Goal: Information Seeking & Learning: Learn about a topic

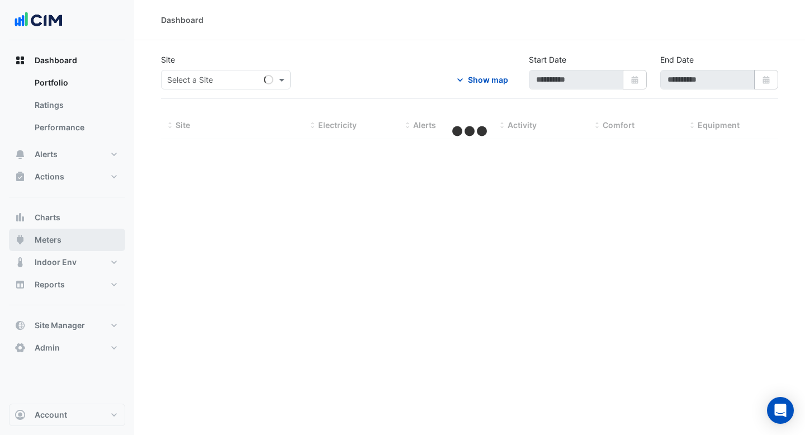
click at [74, 240] on button "Meters" at bounding box center [67, 240] width 116 height 22
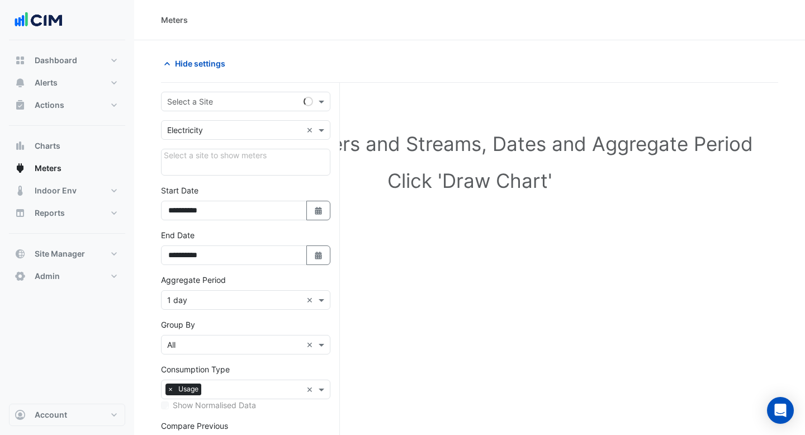
click at [243, 101] on input "text" at bounding box center [234, 102] width 135 height 12
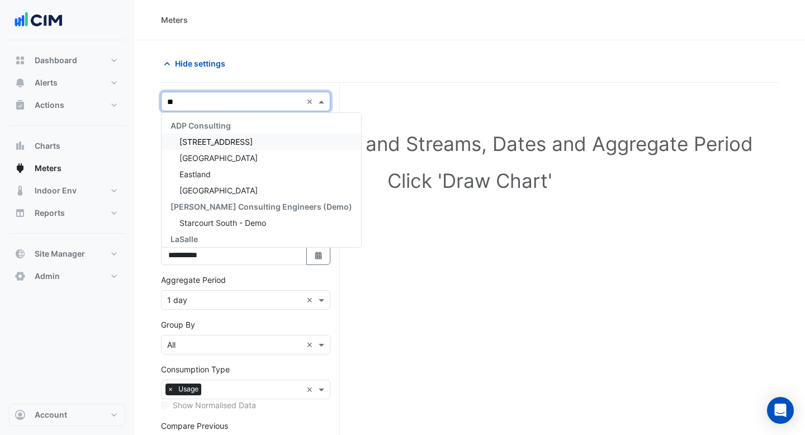
type input "*"
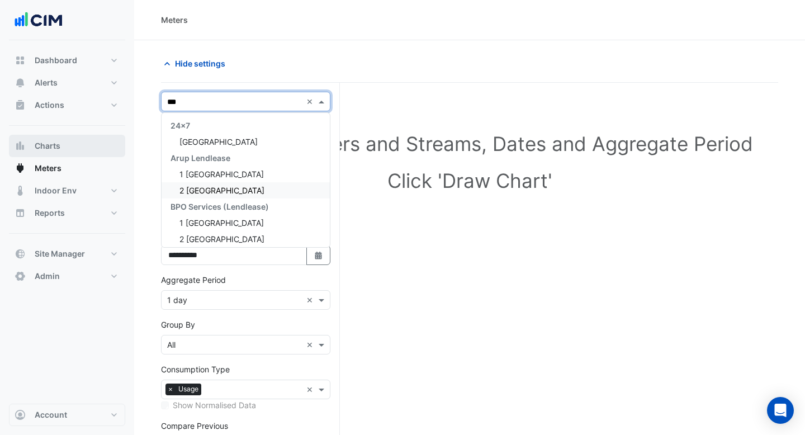
type input "***"
click at [69, 149] on button "Charts" at bounding box center [67, 146] width 116 height 22
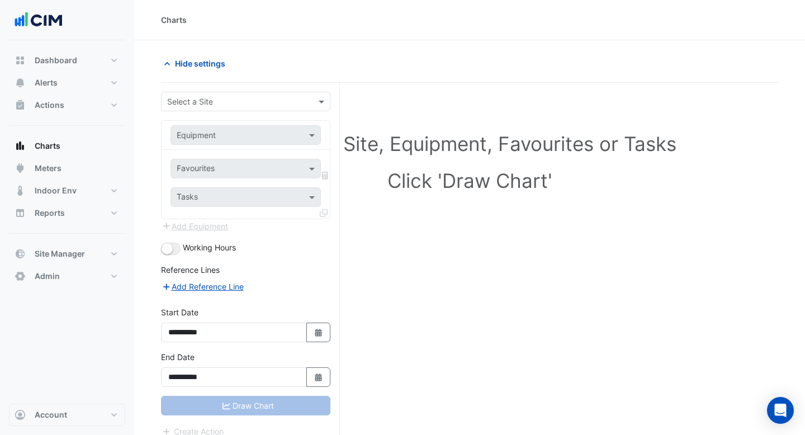
click at [209, 104] on input "text" at bounding box center [234, 102] width 135 height 12
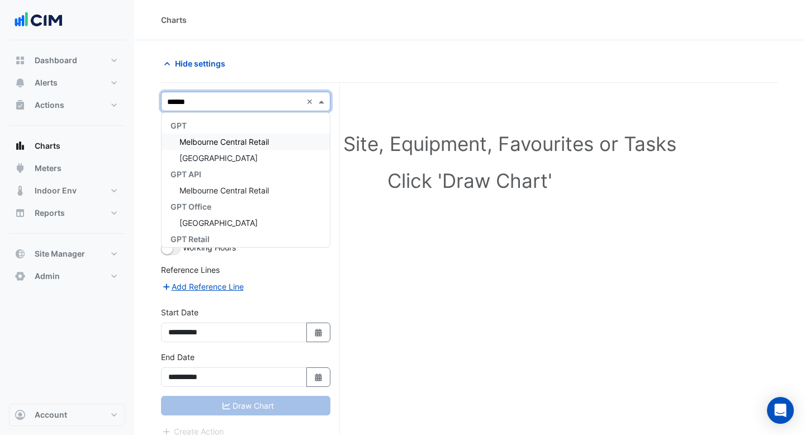
type input "*******"
click at [250, 155] on span "[GEOGRAPHIC_DATA]" at bounding box center [218, 158] width 78 height 10
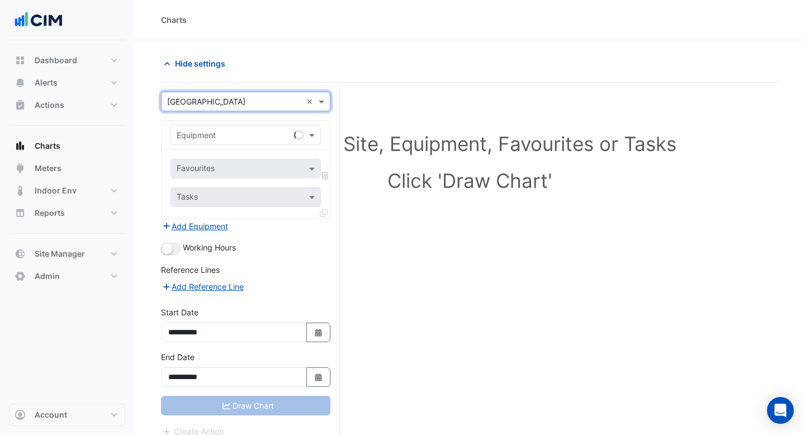
click at [238, 143] on div "Equipment" at bounding box center [246, 135] width 150 height 20
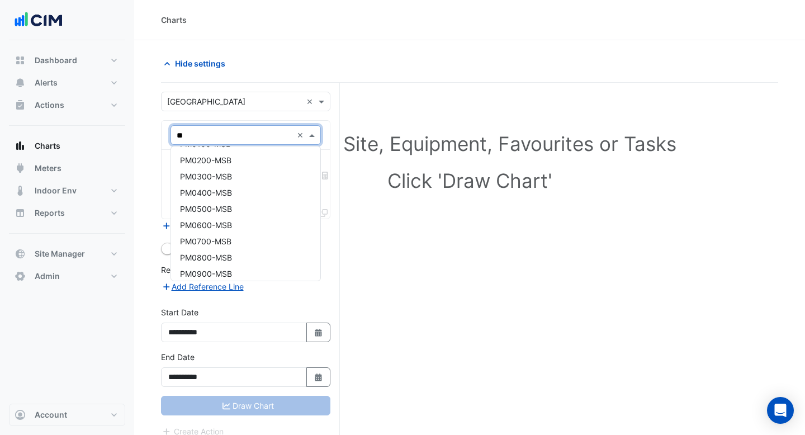
scroll to position [588, 0]
type input "**"
click at [222, 184] on span "PM1700-MSB" at bounding box center [205, 187] width 50 height 10
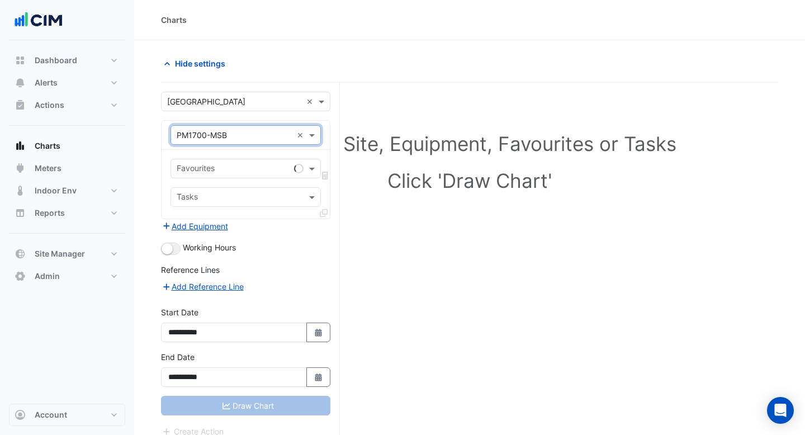
click at [228, 171] on input "text" at bounding box center [233, 170] width 113 height 12
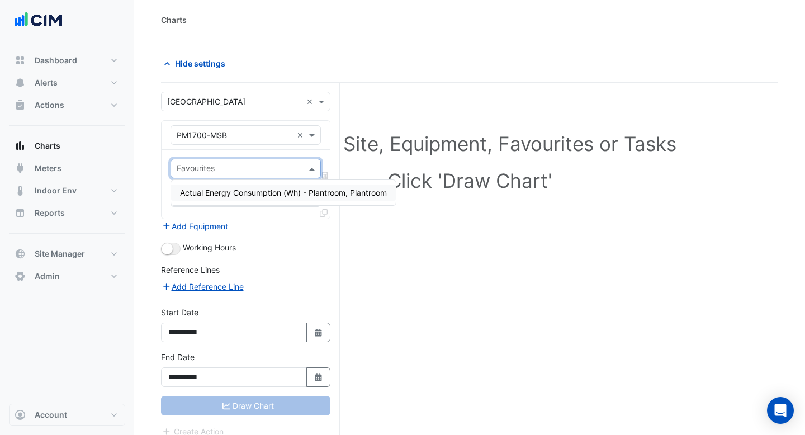
click at [235, 193] on span "Actual Energy Consumption (Wh) - Plantroom, Plantroom" at bounding box center [283, 193] width 207 height 10
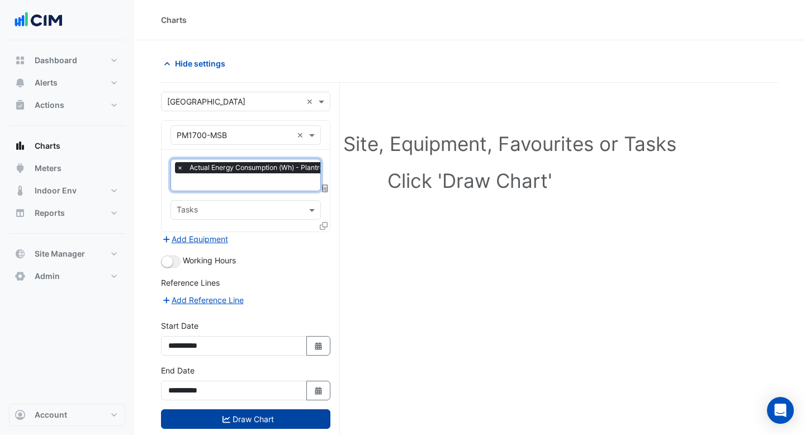
click at [255, 422] on button "Draw Chart" at bounding box center [245, 419] width 169 height 20
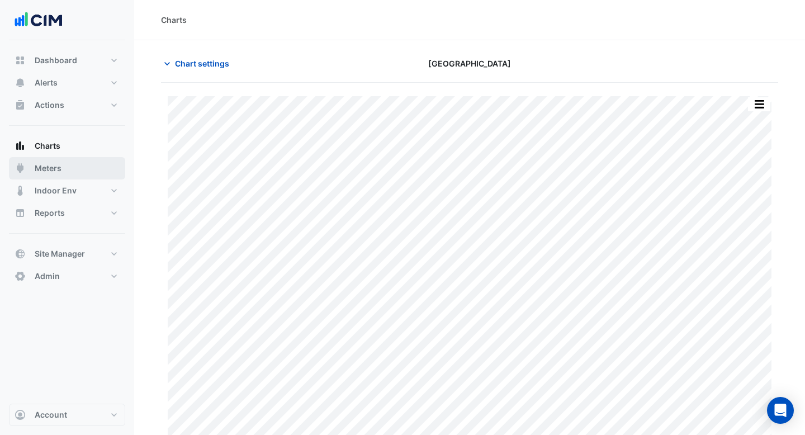
click at [75, 171] on button "Meters" at bounding box center [67, 168] width 116 height 22
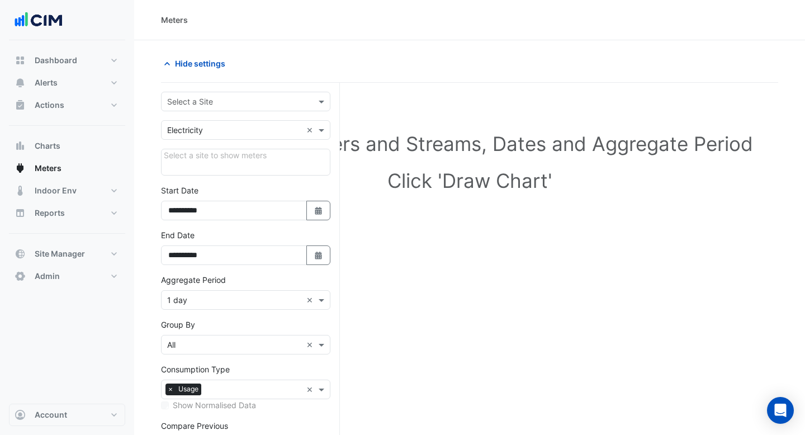
click at [242, 114] on form "**********" at bounding box center [245, 308] width 169 height 433
click at [255, 107] on div "Select a Site" at bounding box center [245, 102] width 169 height 20
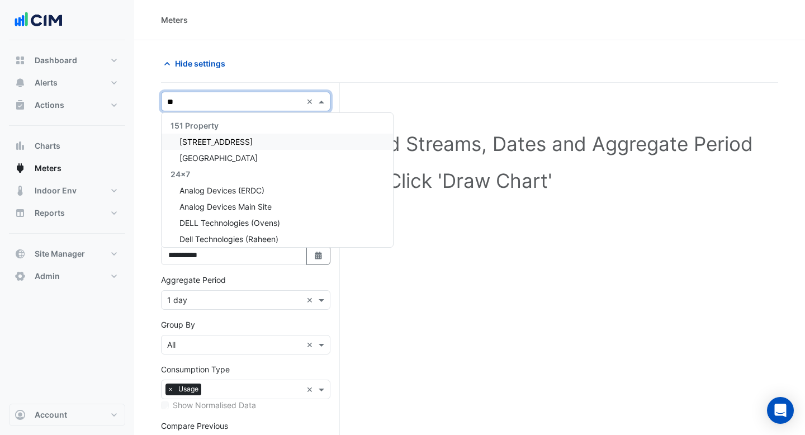
type input "***"
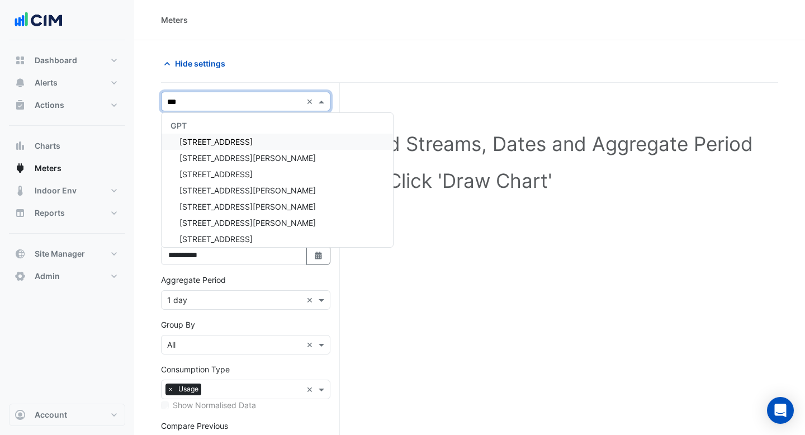
click at [263, 143] on div "[STREET_ADDRESS]" at bounding box center [277, 142] width 231 height 16
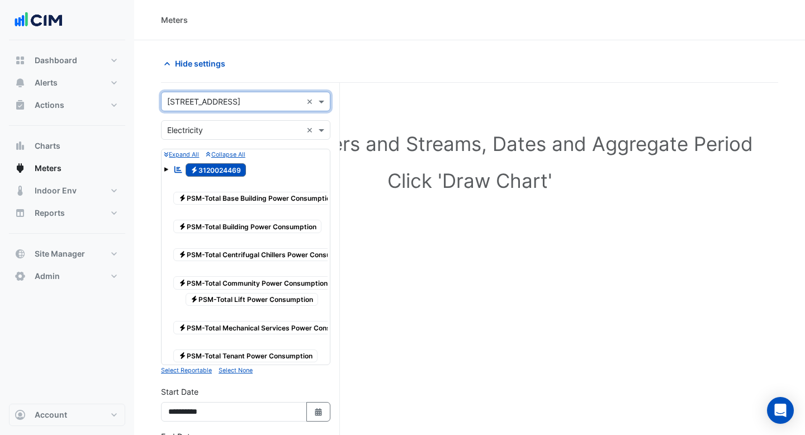
scroll to position [30, 0]
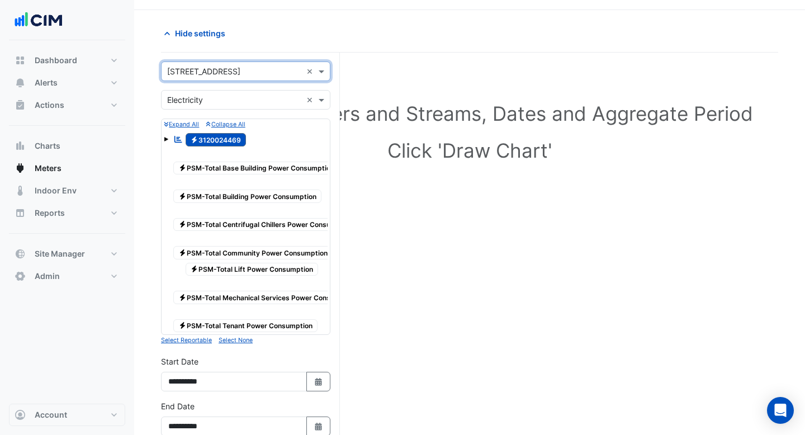
click at [240, 68] on input "text" at bounding box center [234, 72] width 135 height 12
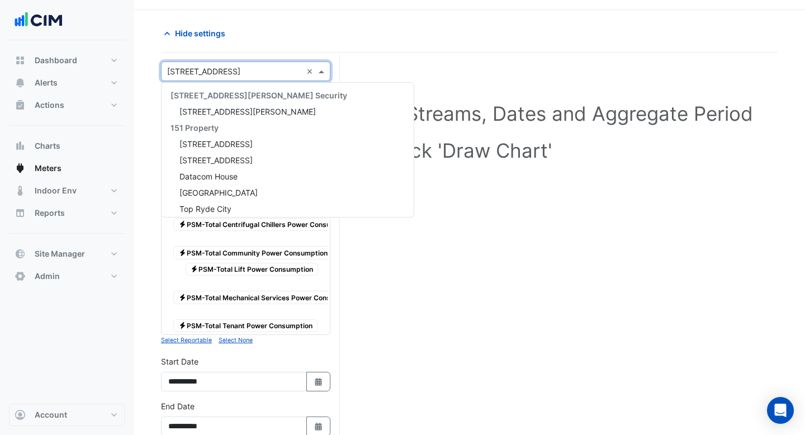
scroll to position [7948, 0]
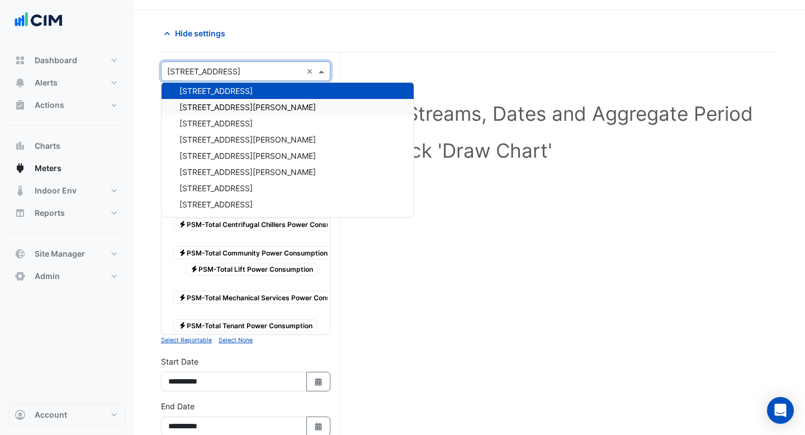
click at [228, 112] on div "[STREET_ADDRESS][PERSON_NAME]" at bounding box center [288, 107] width 252 height 16
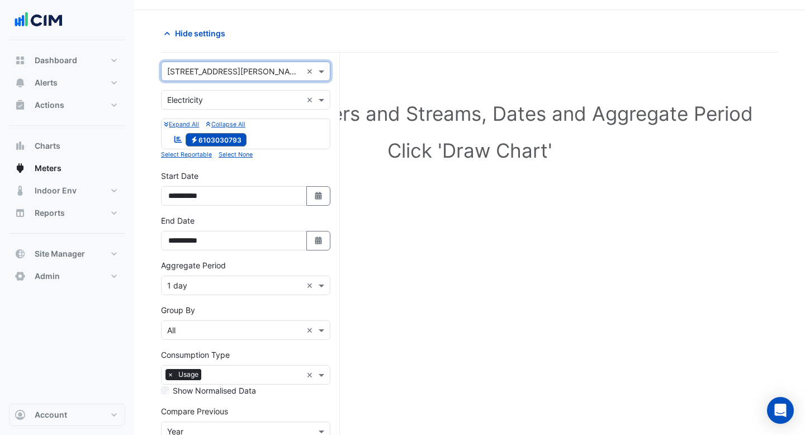
click at [263, 78] on div "Select a Site × 150 Collins Street ×" at bounding box center [245, 71] width 169 height 20
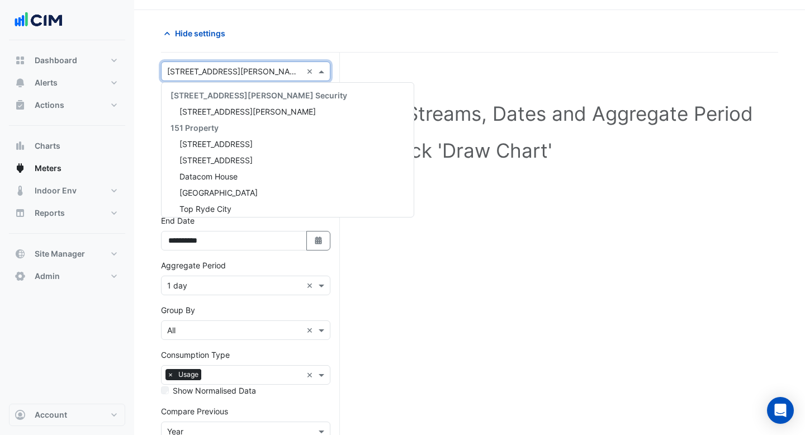
scroll to position [7965, 0]
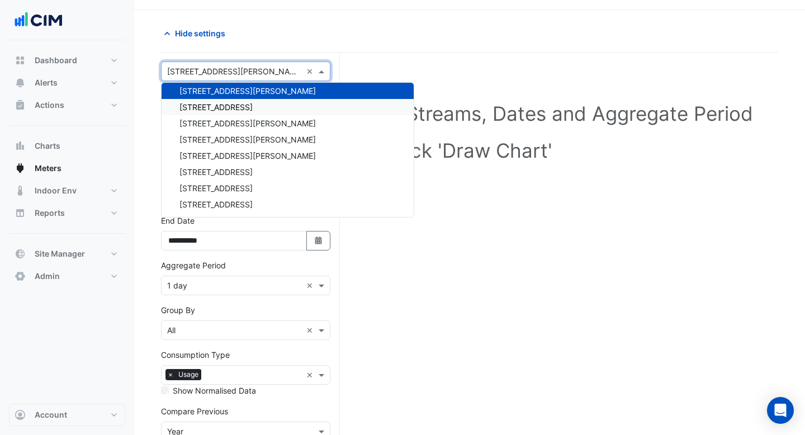
click at [251, 110] on span "[STREET_ADDRESS]" at bounding box center [215, 107] width 73 height 10
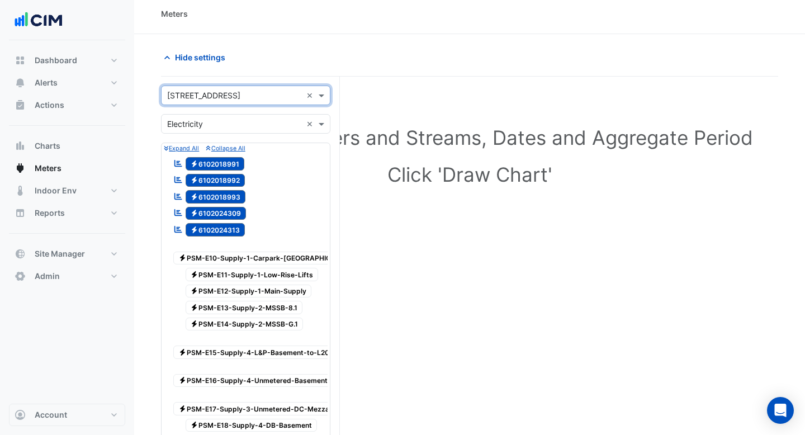
scroll to position [0, 0]
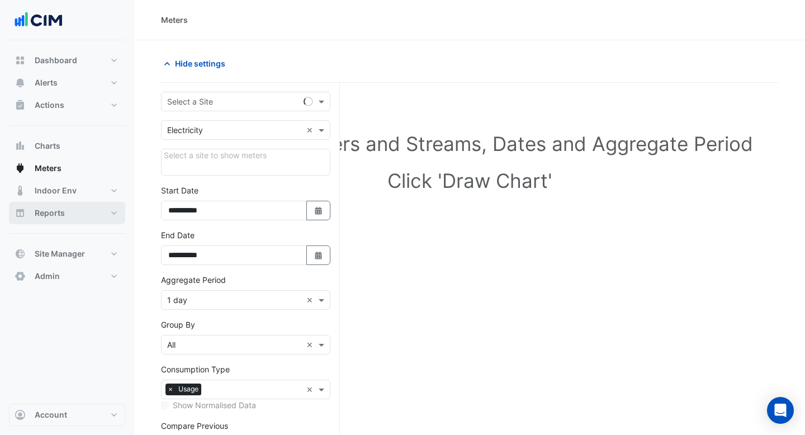
click at [72, 212] on button "Reports" at bounding box center [67, 213] width 116 height 22
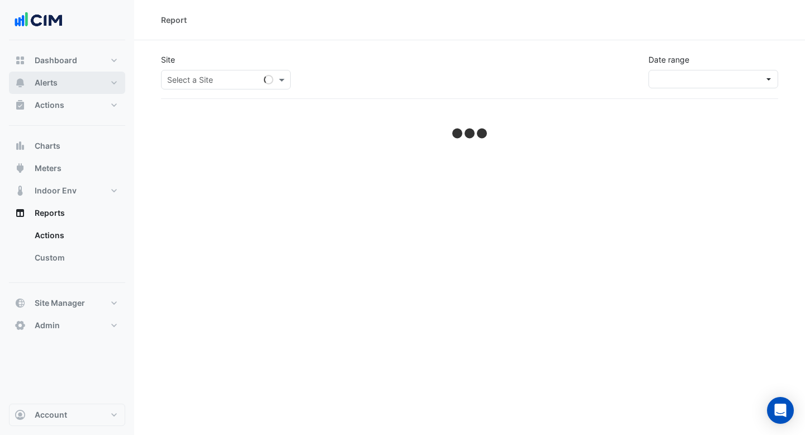
click at [77, 84] on button "Alerts" at bounding box center [67, 83] width 116 height 22
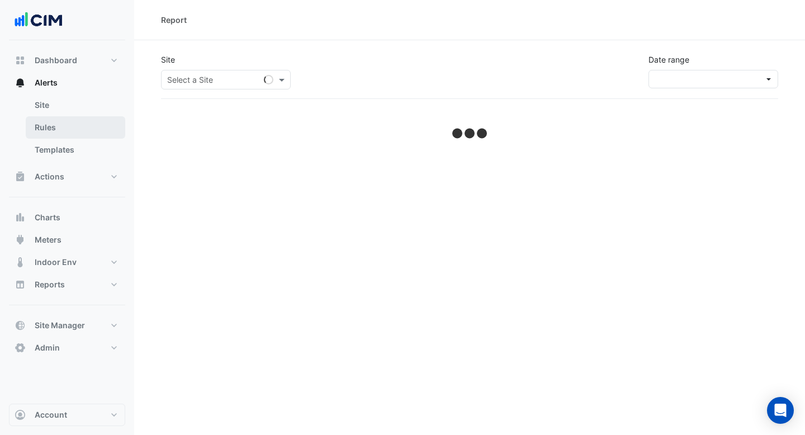
click at [69, 130] on link "Rules" at bounding box center [76, 127] width 100 height 22
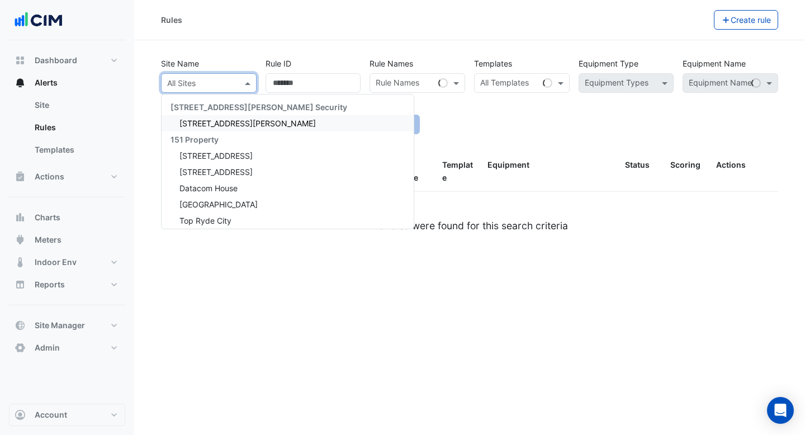
click at [190, 84] on input "text" at bounding box center [197, 84] width 61 height 12
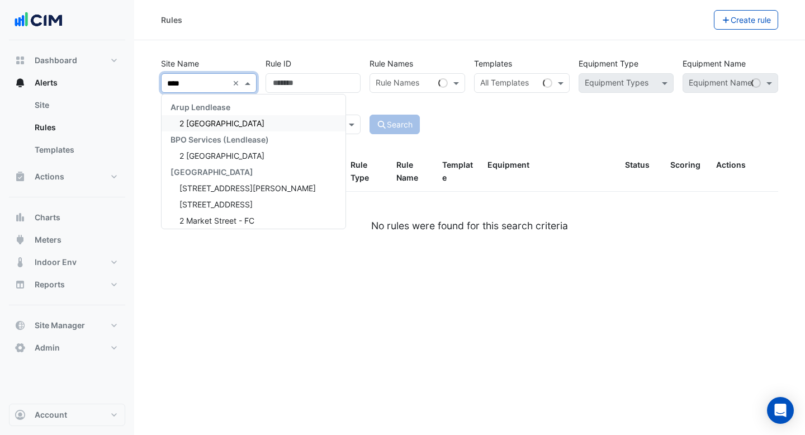
type input "*****"
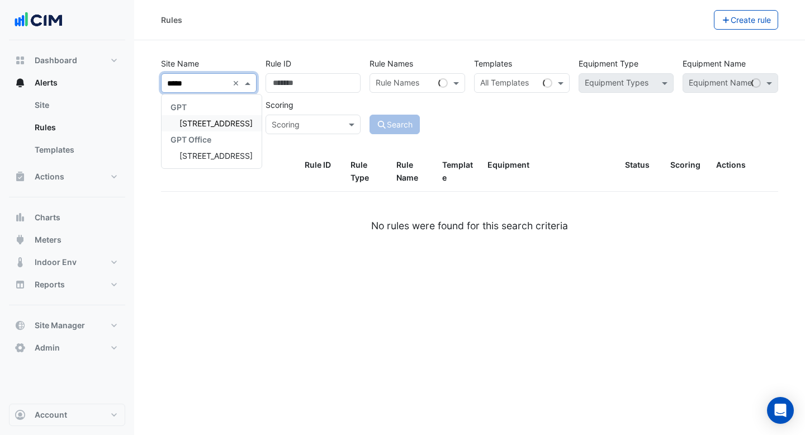
click at [249, 125] on span "[STREET_ADDRESS]" at bounding box center [215, 124] width 73 height 10
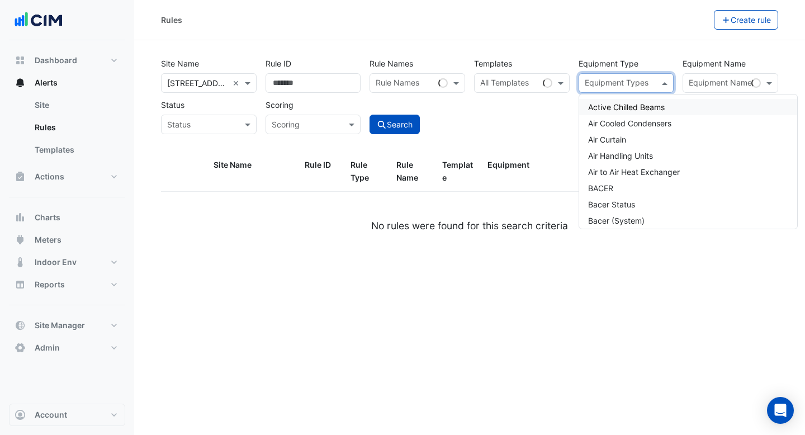
click at [656, 80] on div "Equipment Types" at bounding box center [627, 83] width 96 height 20
type input "*"
type input "***"
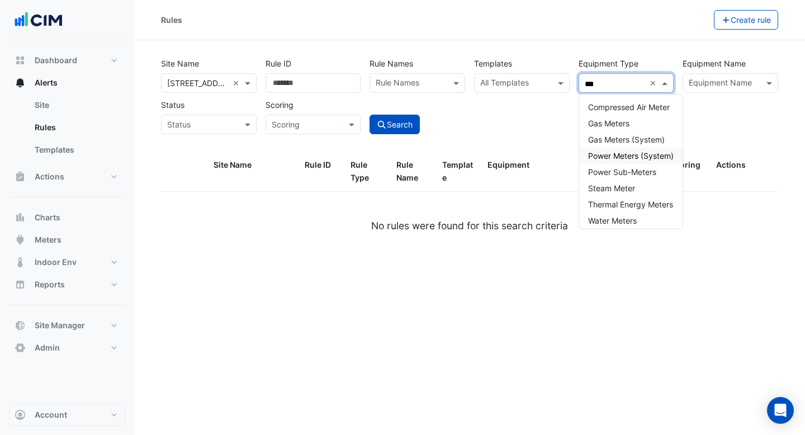
click at [661, 159] on span "Power Meters (System)" at bounding box center [631, 156] width 86 height 10
click at [643, 165] on div "Power Sub-Meters" at bounding box center [630, 172] width 103 height 16
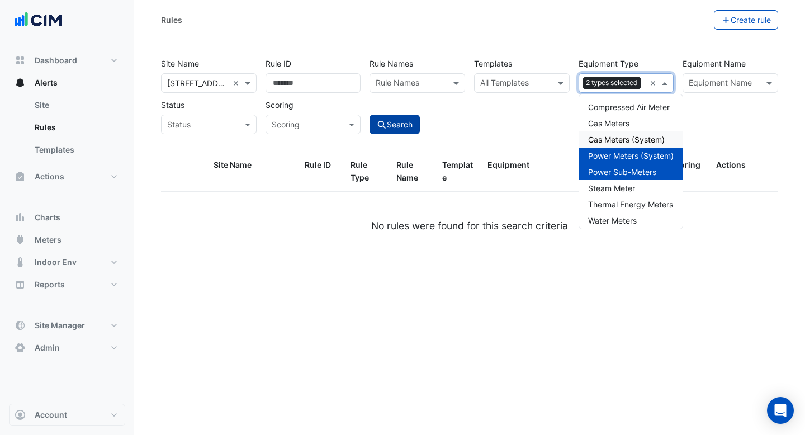
click at [411, 122] on button "Search" at bounding box center [395, 125] width 50 height 20
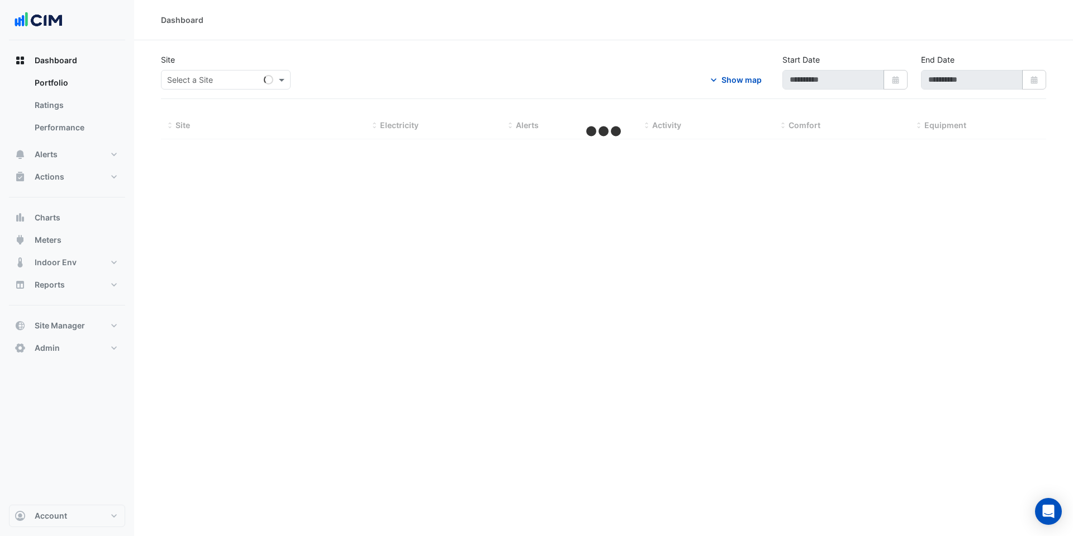
click at [205, 81] on input "text" at bounding box center [214, 80] width 95 height 12
type input "**********"
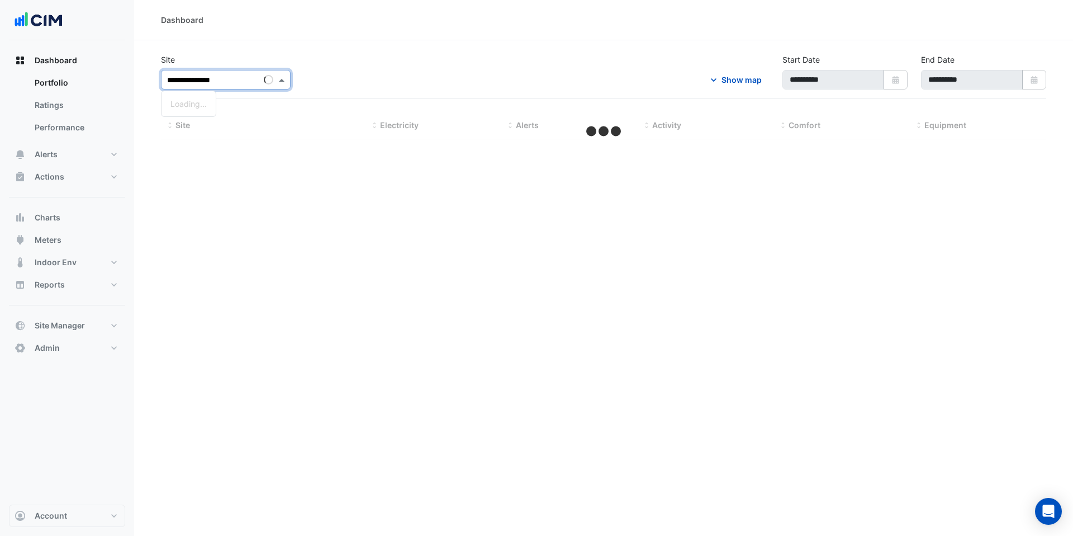
select select "***"
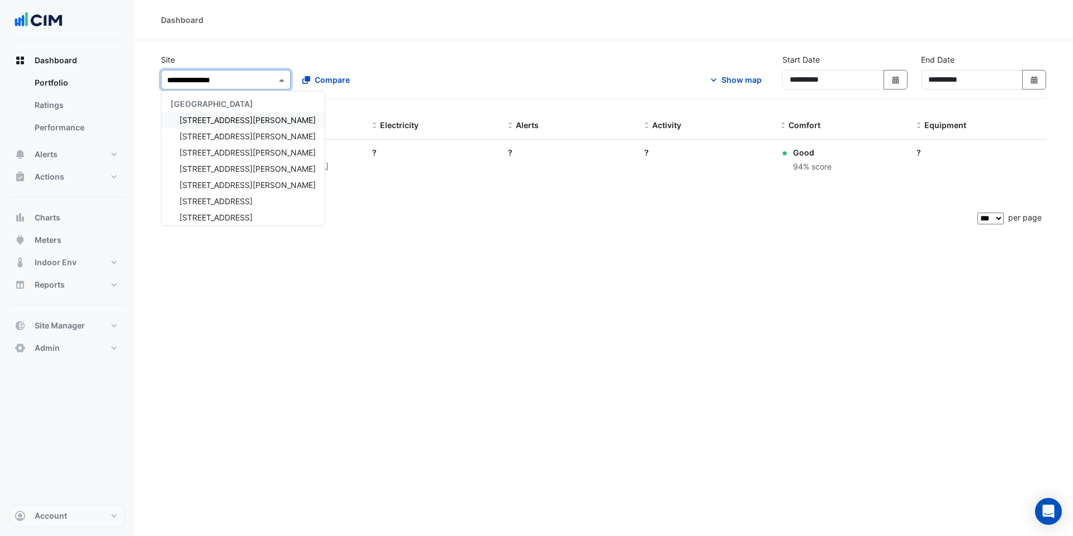
type input "**********"
click at [216, 99] on span "[GEOGRAPHIC_DATA]" at bounding box center [212, 104] width 83 height 10
click at [216, 105] on span "[GEOGRAPHIC_DATA]" at bounding box center [212, 104] width 83 height 10
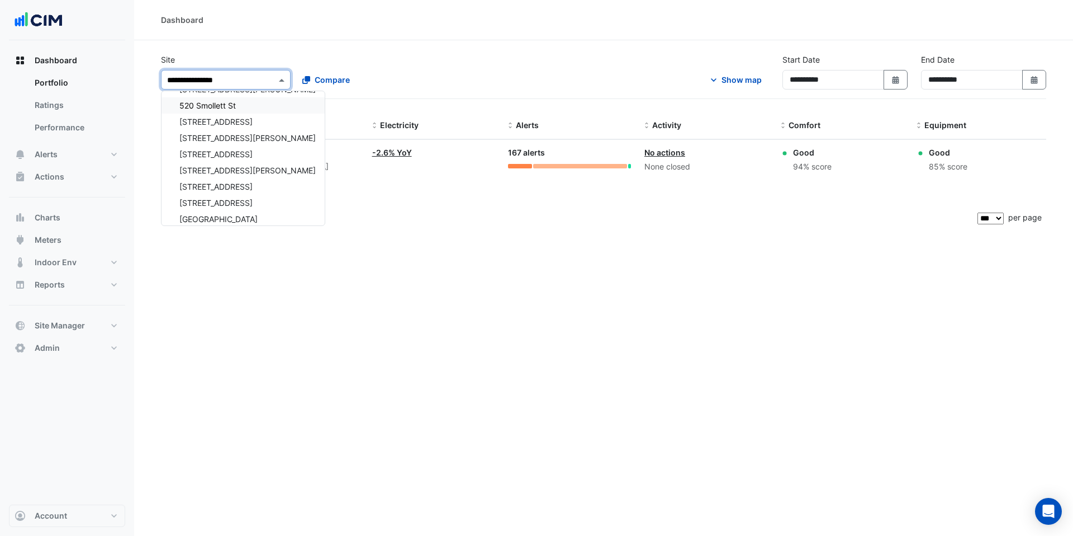
scroll to position [258, 0]
click at [222, 125] on span "[STREET_ADDRESS]" at bounding box center [215, 121] width 73 height 10
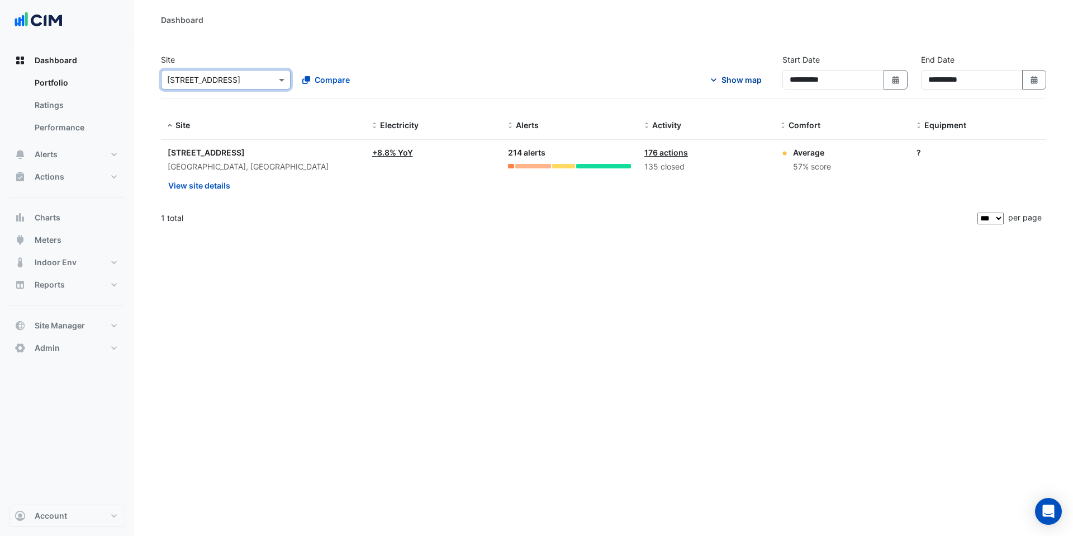
click at [722, 80] on div "Show map" at bounding box center [742, 80] width 40 height 12
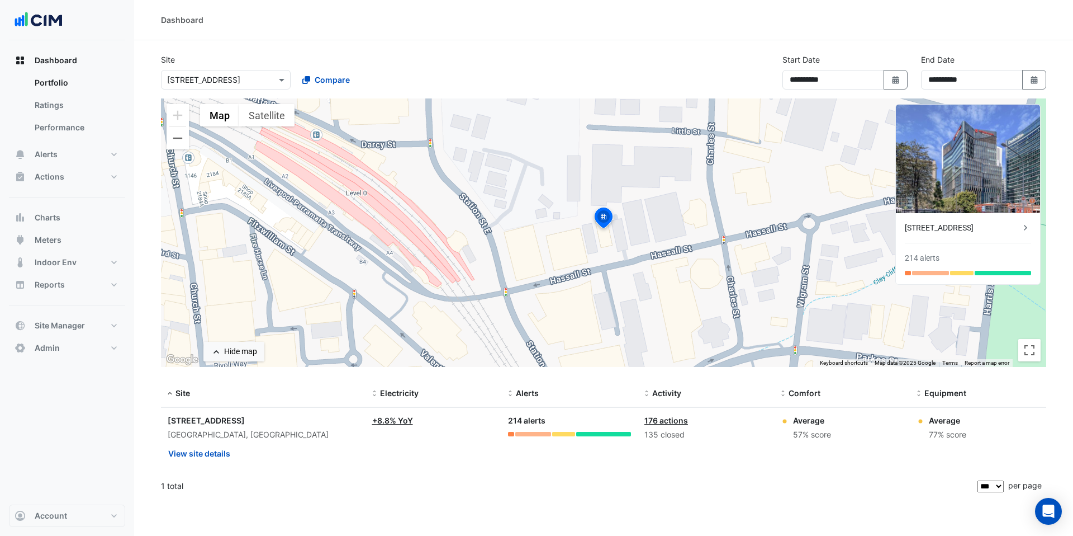
click at [610, 217] on img at bounding box center [603, 219] width 25 height 27
click at [967, 169] on img at bounding box center [968, 159] width 144 height 108
click at [946, 183] on img at bounding box center [968, 159] width 144 height 108
